Goal: Information Seeking & Learning: Check status

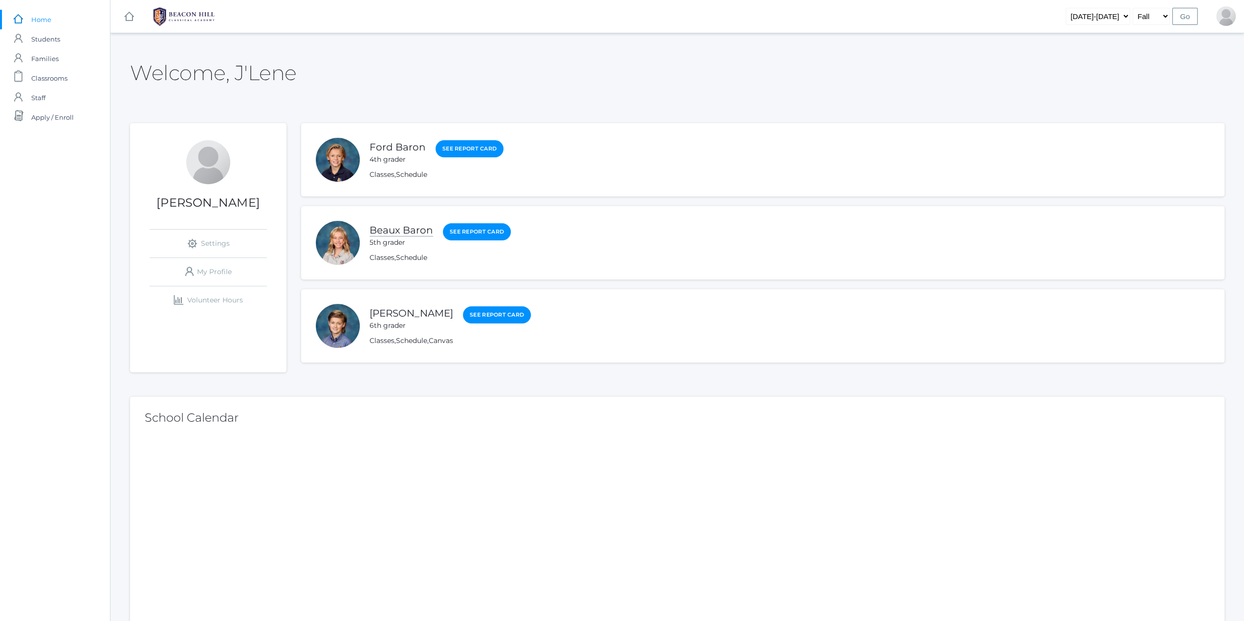
click at [385, 231] on link "Beaux Baron" at bounding box center [401, 230] width 64 height 12
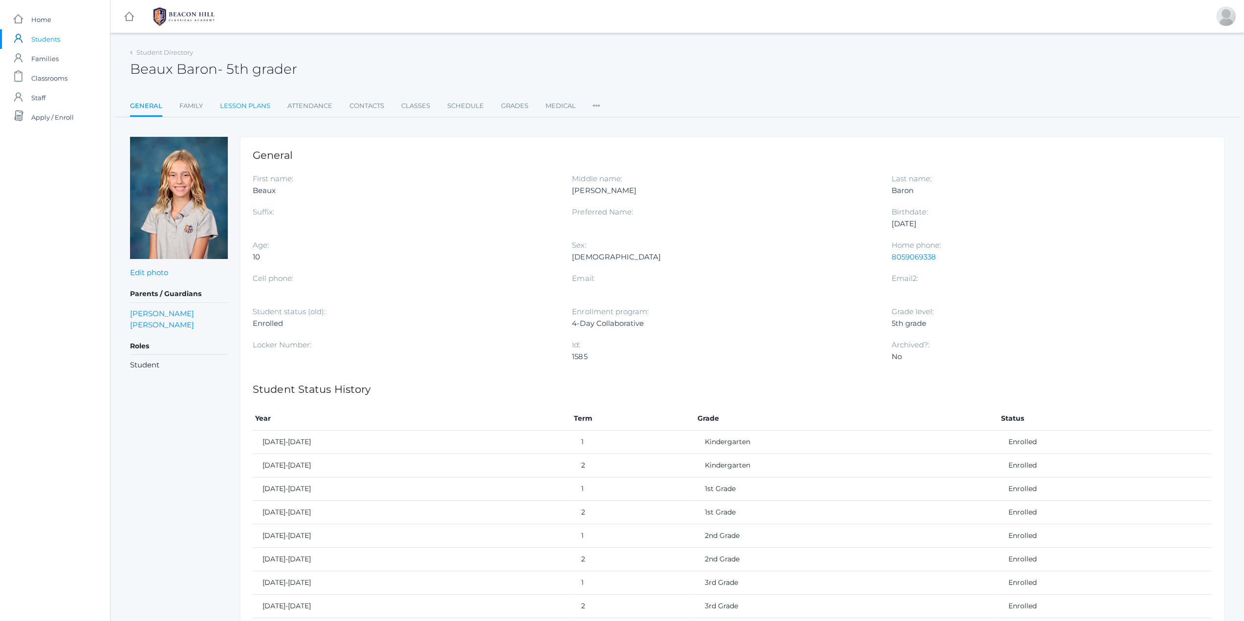
click at [231, 104] on link "Lesson Plans" at bounding box center [245, 106] width 50 height 20
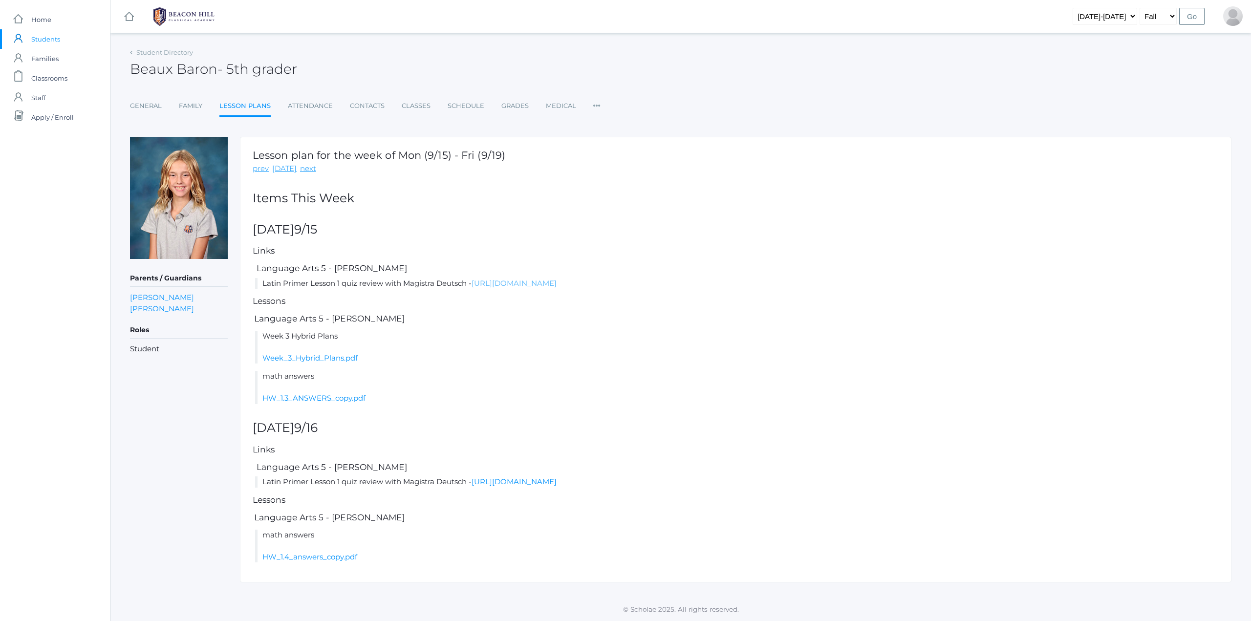
click at [522, 280] on link "https://drive.google.com/file/d/1LjV7SGijFhw_-a4ViK_fshzrStqsSPKL/view?usp=shar…" at bounding box center [514, 283] width 85 height 9
click at [516, 111] on link "Grades" at bounding box center [514, 106] width 27 height 20
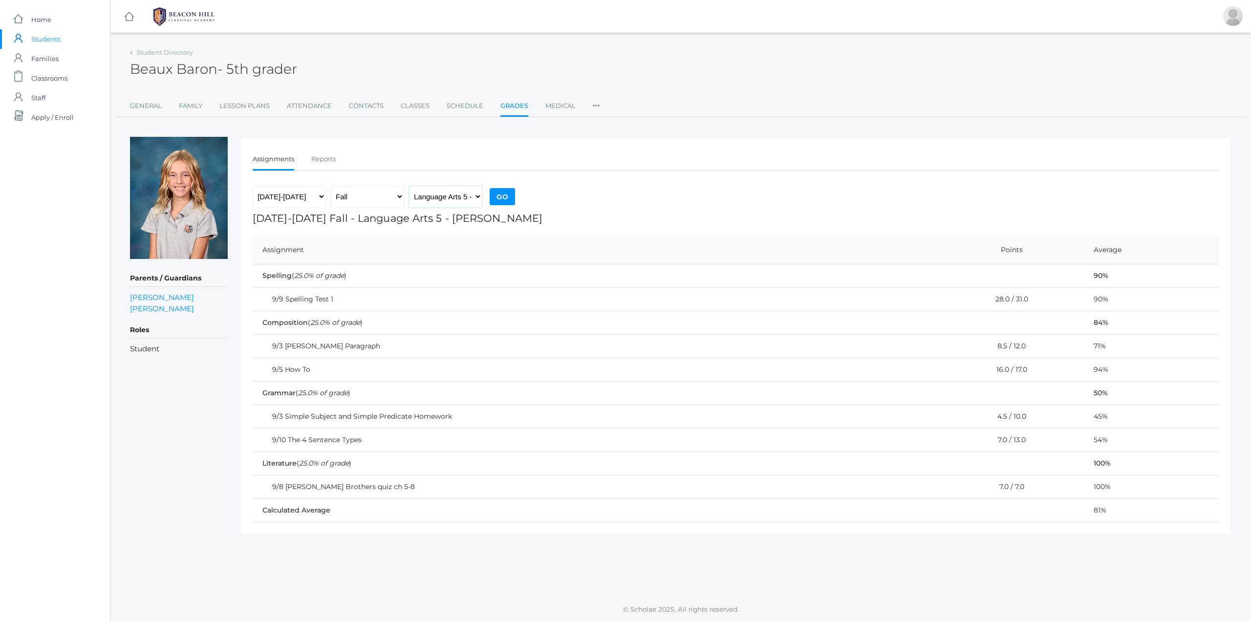
click at [449, 198] on select "Language Arts 5 - [PERSON_NAME] Latin 5 - [PERSON_NAME] Mathematics 5 - [PERSON…" at bounding box center [445, 197] width 73 height 22
click at [409, 186] on select "Language Arts 5 - [PERSON_NAME] Latin 5 - [PERSON_NAME] Mathematics 5 - [PERSON…" at bounding box center [445, 197] width 73 height 22
click at [442, 198] on select "Language Arts 5 - [PERSON_NAME] Latin 5 - [PERSON_NAME] Mathematics 5 - [PERSON…" at bounding box center [445, 197] width 73 height 22
click at [409, 186] on select "Language Arts 5 - [PERSON_NAME] Latin 5 - [PERSON_NAME] Mathematics 5 - [PERSON…" at bounding box center [445, 197] width 73 height 22
click at [445, 204] on select "Language Arts 5 - [PERSON_NAME] Latin 5 - [PERSON_NAME] Mathematics 5 - [PERSON…" at bounding box center [445, 197] width 73 height 22
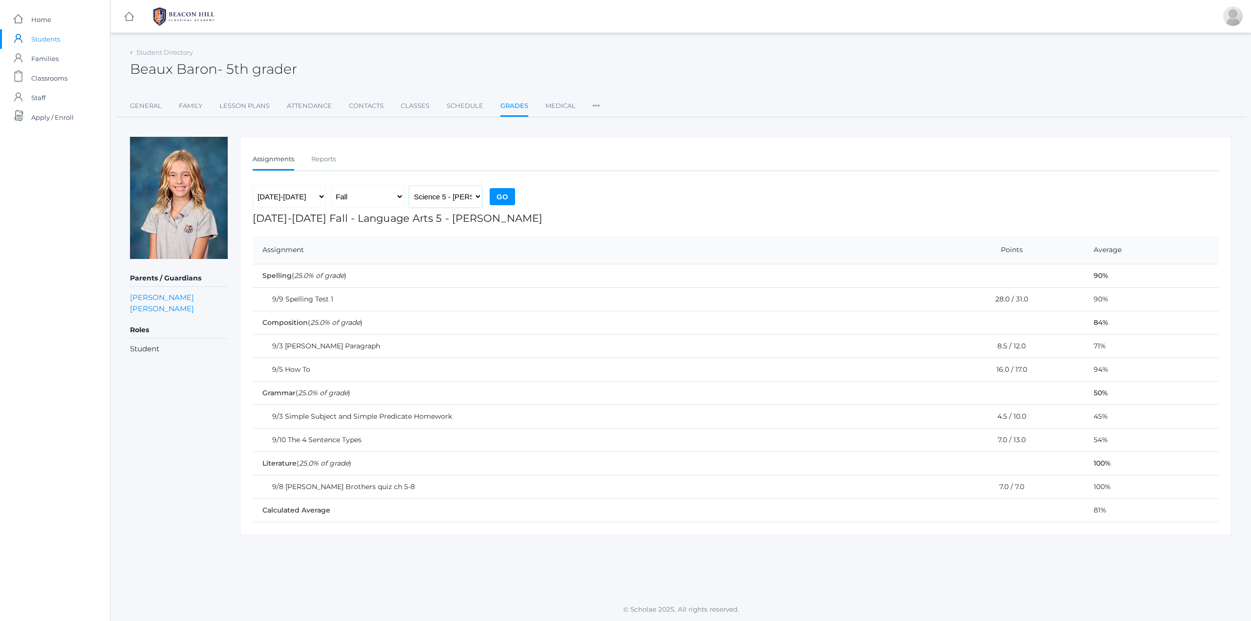
select select "1992"
click at [409, 186] on select "Language Arts 5 - [PERSON_NAME] Latin 5 - [PERSON_NAME] Mathematics 5 - [PERSON…" at bounding box center [445, 197] width 73 height 22
drag, startPoint x: 382, startPoint y: 493, endPoint x: 391, endPoint y: 498, distance: 10.1
click at [391, 498] on tbody "Spelling ( 25.0% of grade ) 90% 9/9 Spelling Test 1 28.0 / 31.0 90% Composition…" at bounding box center [736, 393] width 966 height 258
click at [1005, 487] on td "7.0 / 7.0" at bounding box center [1009, 486] width 152 height 23
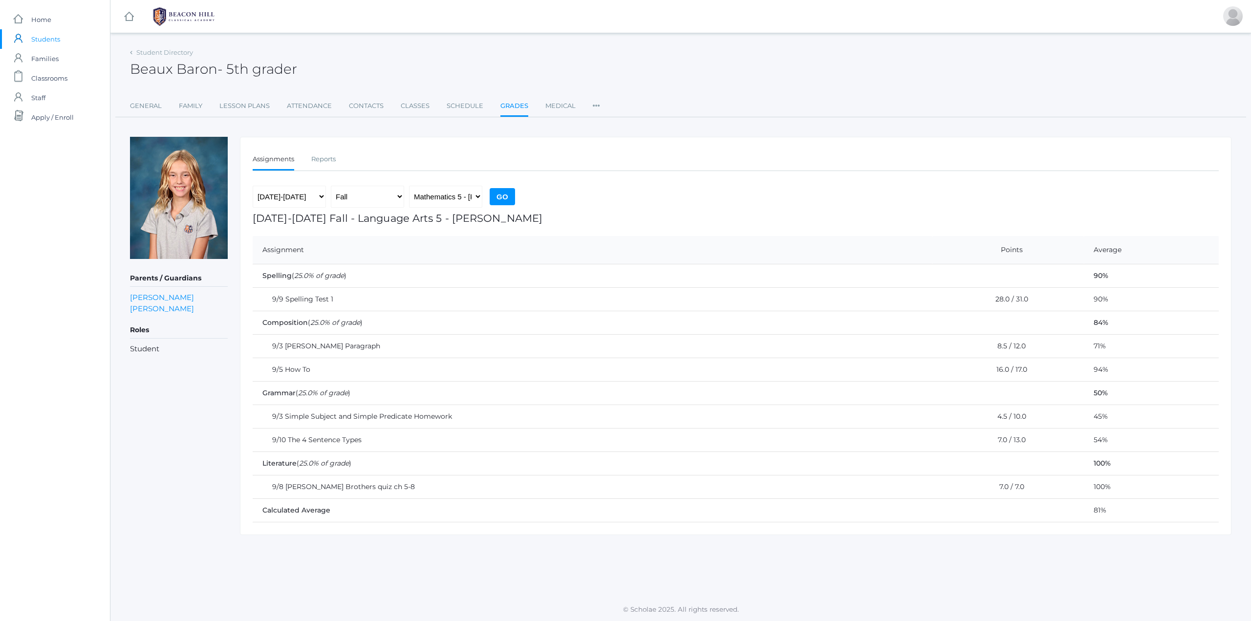
click at [1008, 434] on td "7.0 / 13.0" at bounding box center [1009, 439] width 152 height 23
click at [1005, 440] on td "7.0 / 13.0" at bounding box center [1009, 439] width 152 height 23
click at [1000, 434] on td "7.0 / 13.0" at bounding box center [1009, 439] width 152 height 23
click at [344, 438] on td "9/10 The 4 Sentence Types" at bounding box center [593, 439] width 680 height 23
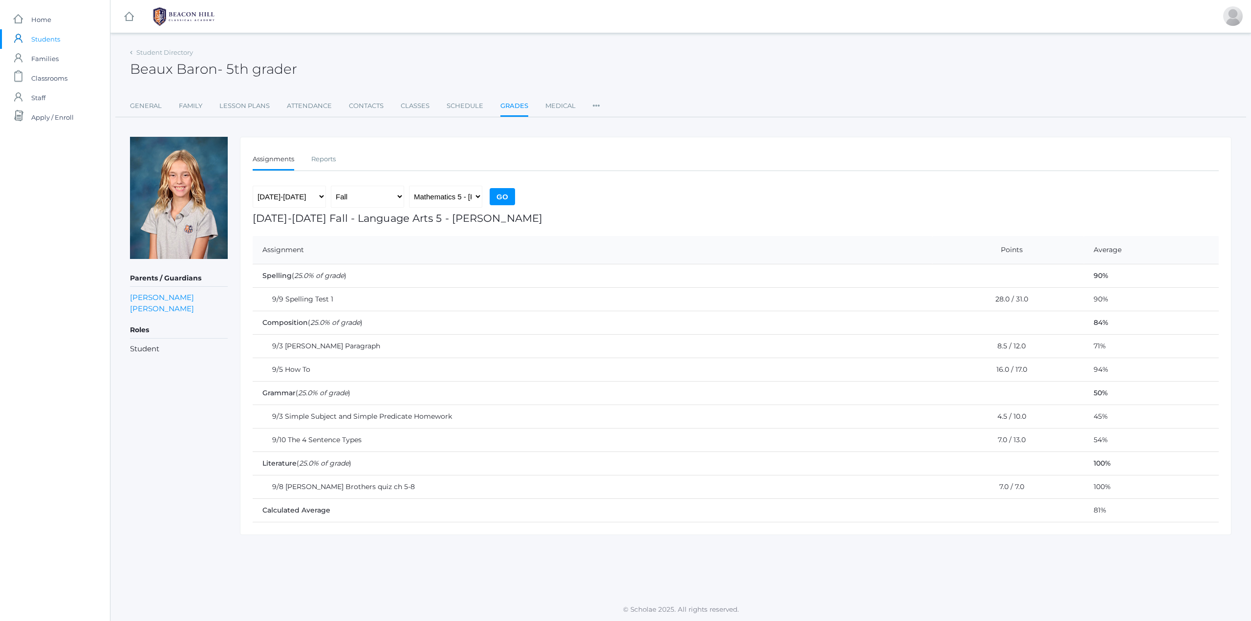
click at [272, 440] on td "9/10 The 4 Sentence Types" at bounding box center [593, 439] width 680 height 23
click at [299, 461] on td "Literature ( 25.0% of grade )" at bounding box center [668, 463] width 831 height 23
drag, startPoint x: 781, startPoint y: 475, endPoint x: 718, endPoint y: 491, distance: 64.6
click at [760, 483] on td "9/8 Wright Brothers quiz ch 5-8" at bounding box center [593, 486] width 680 height 23
click at [638, 502] on td "Calculated Average" at bounding box center [668, 510] width 831 height 23
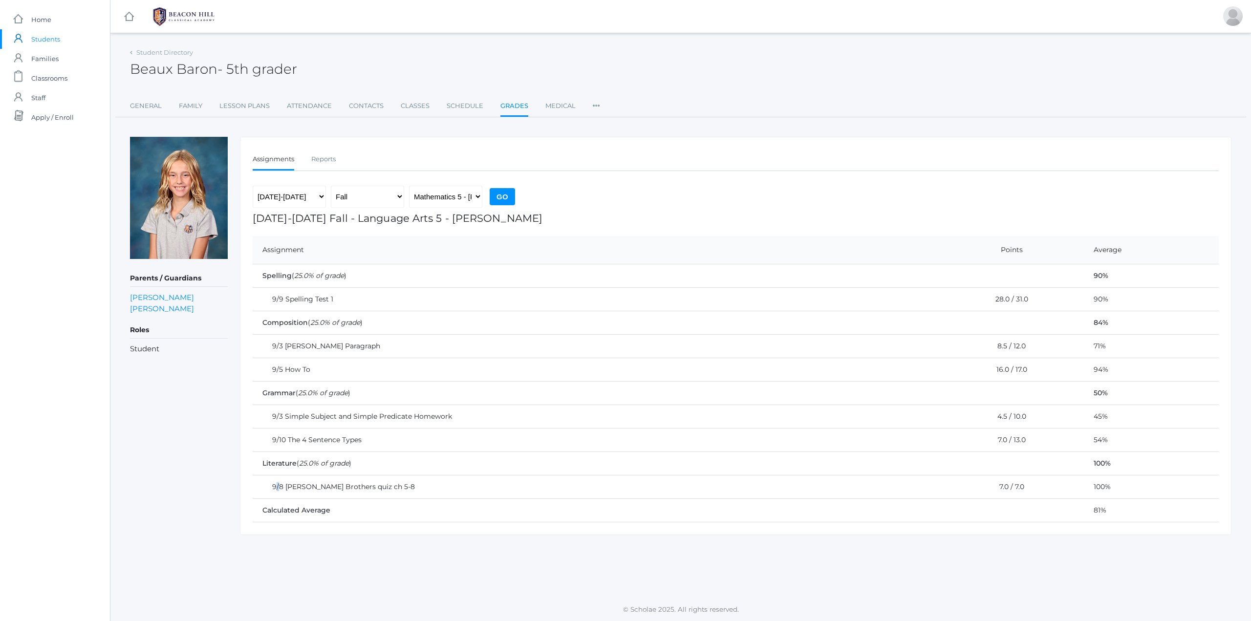
drag, startPoint x: 276, startPoint y: 492, endPoint x: 280, endPoint y: 496, distance: 5.9
click at [280, 495] on td "9/8 Wright Brothers quiz ch 5-8" at bounding box center [593, 486] width 680 height 23
click at [285, 509] on td "Calculated Average" at bounding box center [668, 510] width 831 height 23
click at [272, 483] on td "9/8 Wright Brothers quiz ch 5-8" at bounding box center [593, 486] width 680 height 23
drag, startPoint x: 273, startPoint y: 484, endPoint x: 279, endPoint y: 485, distance: 5.6
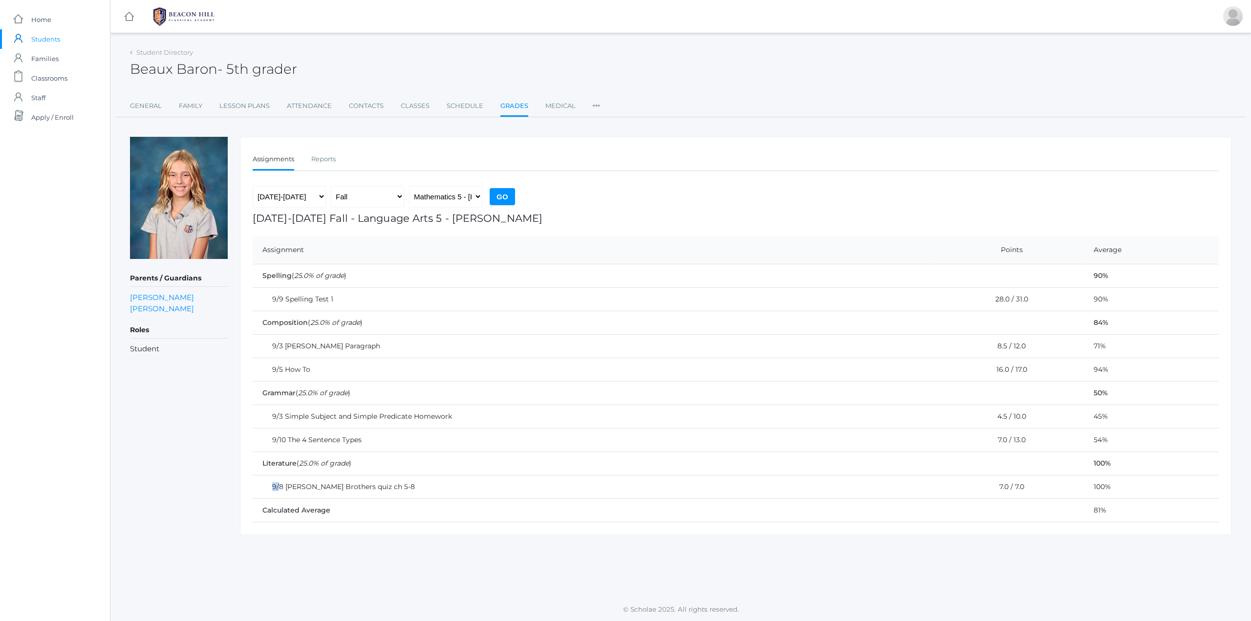
click at [279, 485] on td "9/8 Wright Brothers quiz ch 5-8" at bounding box center [593, 486] width 680 height 23
click at [513, 196] on input "Go" at bounding box center [502, 196] width 25 height 17
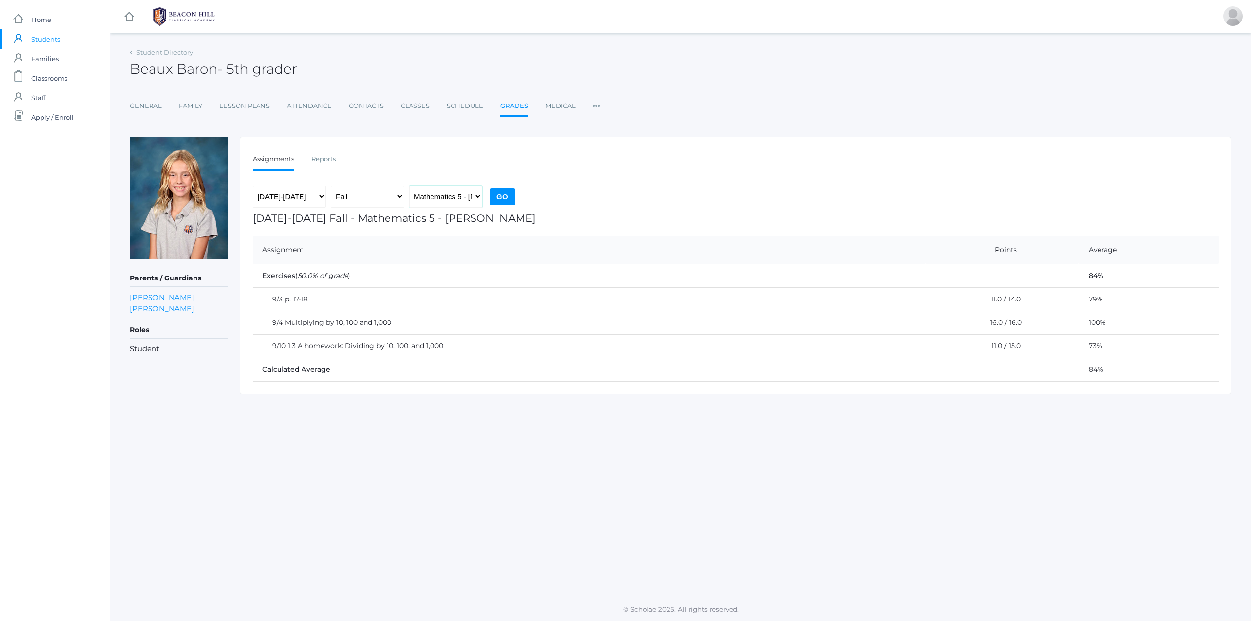
click at [469, 199] on select "Language Arts 5 - [PERSON_NAME] Latin 5 - [PERSON_NAME] Mathematics 5 - [PERSON…" at bounding box center [445, 197] width 73 height 22
select select "1968"
click at [409, 186] on select "Language Arts 5 - [PERSON_NAME] Latin 5 - [PERSON_NAME] Mathematics 5 - [PERSON…" at bounding box center [445, 197] width 73 height 22
click at [502, 198] on input "Go" at bounding box center [502, 196] width 25 height 17
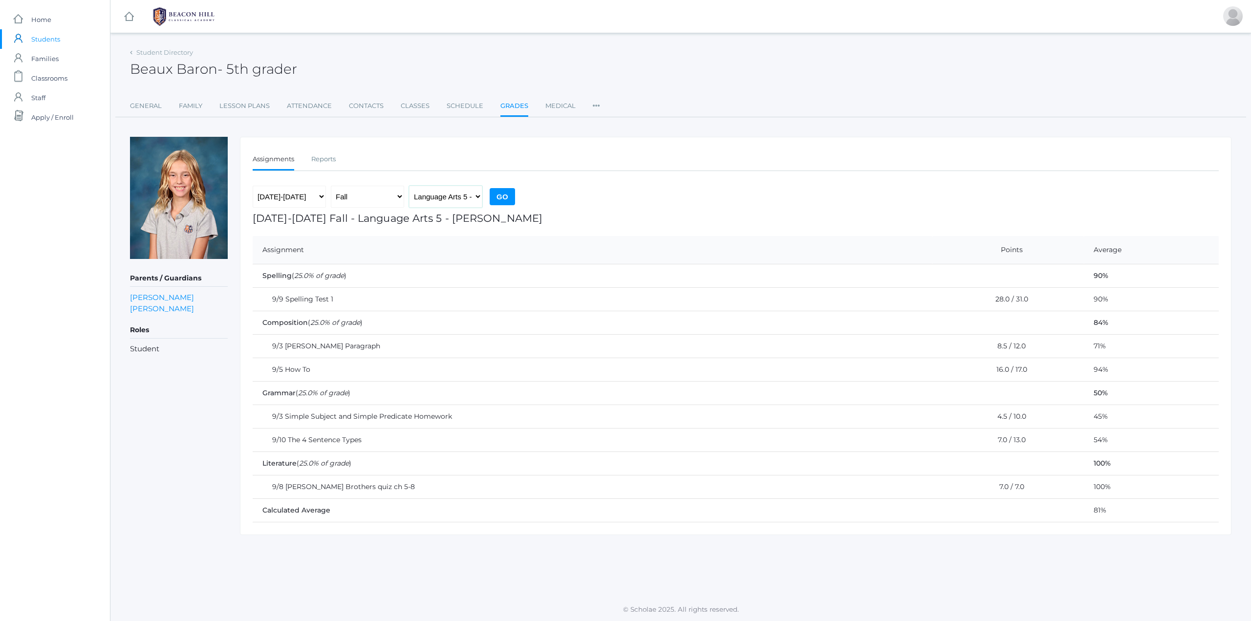
drag, startPoint x: 454, startPoint y: 187, endPoint x: 456, endPoint y: 196, distance: 9.5
click at [455, 195] on select "Language Arts 5 - [PERSON_NAME] Latin 5 - [PERSON_NAME] Mathematics 5 - [PERSON…" at bounding box center [445, 197] width 73 height 22
select select "2227"
click at [409, 186] on select "Language Arts 5 - [PERSON_NAME] Latin 5 - [PERSON_NAME] Mathematics 5 - [PERSON…" at bounding box center [445, 197] width 73 height 22
click at [511, 196] on input "Go" at bounding box center [502, 196] width 25 height 17
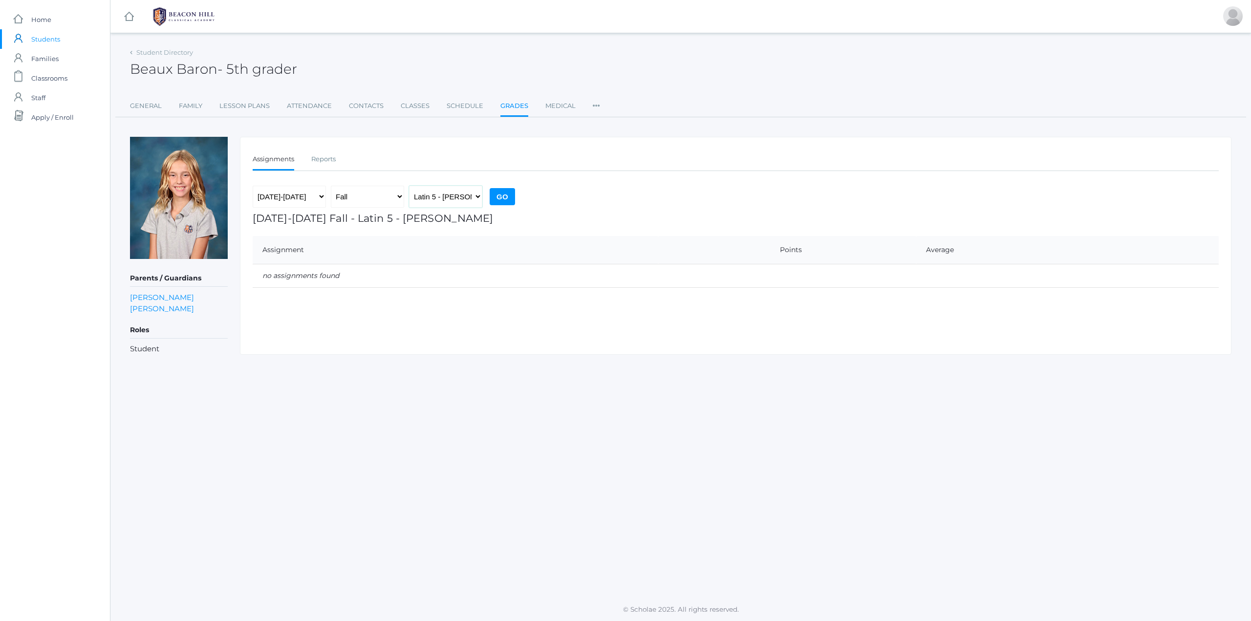
click at [449, 193] on select "Language Arts 5 - Bence Latin 5 - Bence Mathematics 5 - Bence Science 5 - Bence…" at bounding box center [445, 197] width 73 height 22
select select "1963"
click at [409, 186] on select "Language Arts 5 - Bence Latin 5 - Bence Mathematics 5 - Bence Science 5 - Bence…" at bounding box center [445, 197] width 73 height 22
click at [513, 195] on input "Go" at bounding box center [502, 196] width 25 height 17
click at [460, 195] on select "Language Arts 5 - Bence Latin 5 - Bence Mathematics 5 - Bence Science 5 - Bence…" at bounding box center [445, 197] width 73 height 22
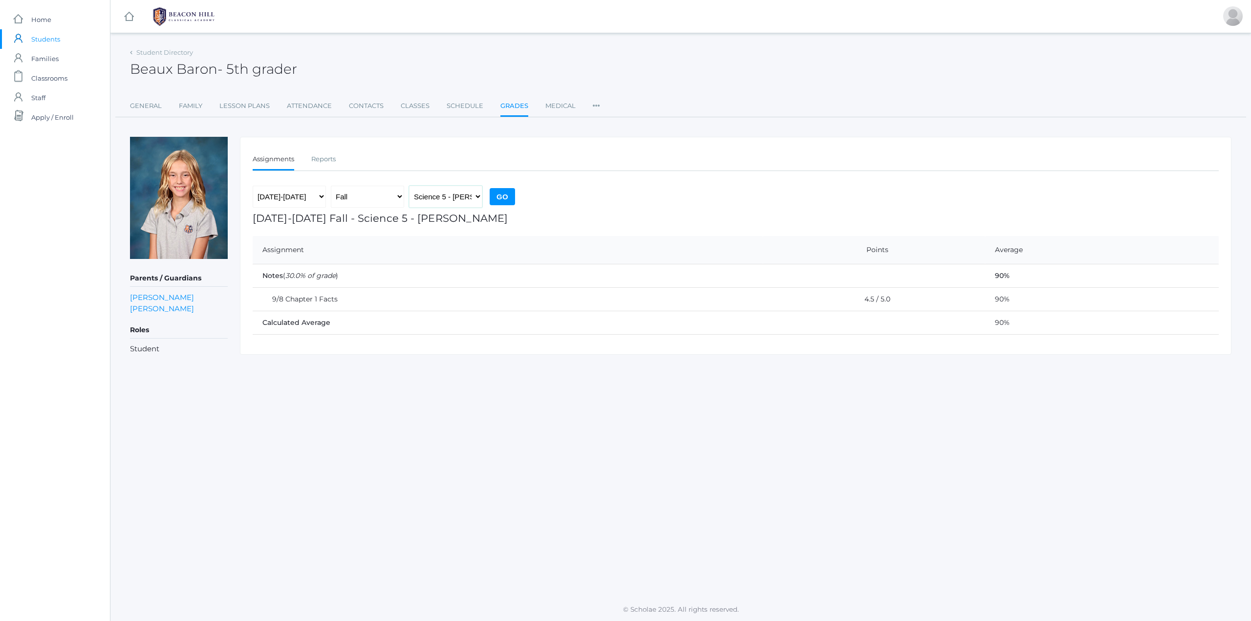
select select "1964"
click at [409, 186] on select "Language Arts 5 - Bence Latin 5 - Bence Mathematics 5 - Bence Science 5 - Bence…" at bounding box center [445, 197] width 73 height 22
drag, startPoint x: 498, startPoint y: 196, endPoint x: 504, endPoint y: 193, distance: 6.4
click at [501, 194] on input "Go" at bounding box center [502, 196] width 25 height 17
